Goal: Information Seeking & Learning: Learn about a topic

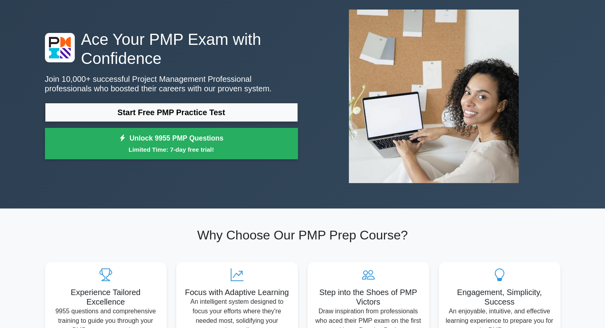
scroll to position [32, 0]
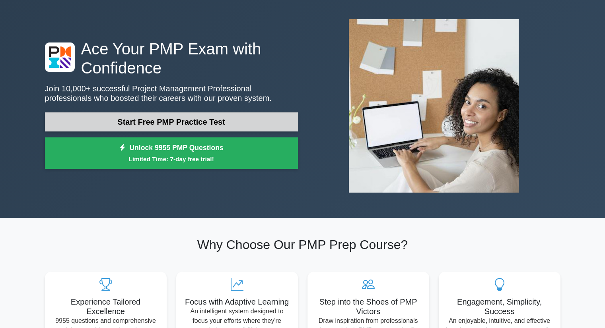
click at [194, 118] on link "Start Free PMP Practice Test" at bounding box center [171, 122] width 253 height 19
click at [144, 120] on link "Start Free PMP Practice Test" at bounding box center [171, 122] width 253 height 19
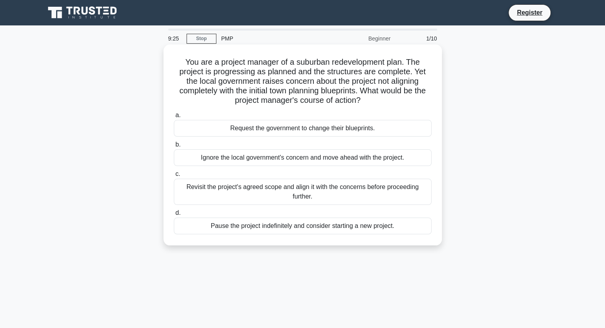
click at [261, 187] on div "Revisit the project's agreed scope and align it with the concerns before procee…" at bounding box center [303, 192] width 258 height 26
click at [174, 177] on input "c. Revisit the project's agreed scope and align it with the concerns before pro…" at bounding box center [174, 174] width 0 height 5
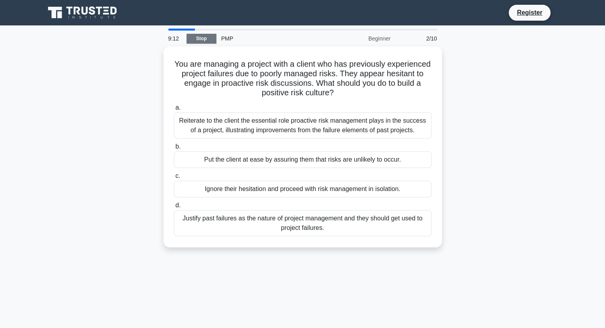
click at [212, 37] on link "Stop" at bounding box center [202, 39] width 30 height 10
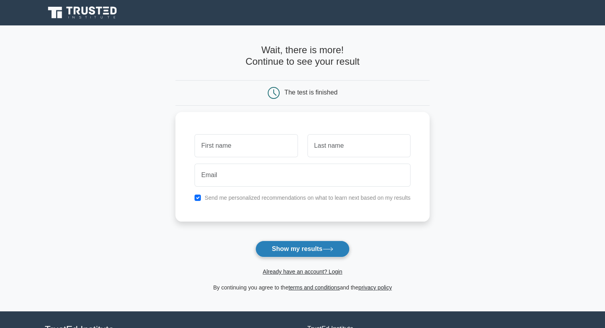
click at [306, 247] on button "Show my results" at bounding box center [302, 249] width 94 height 17
